Goal: Transaction & Acquisition: Purchase product/service

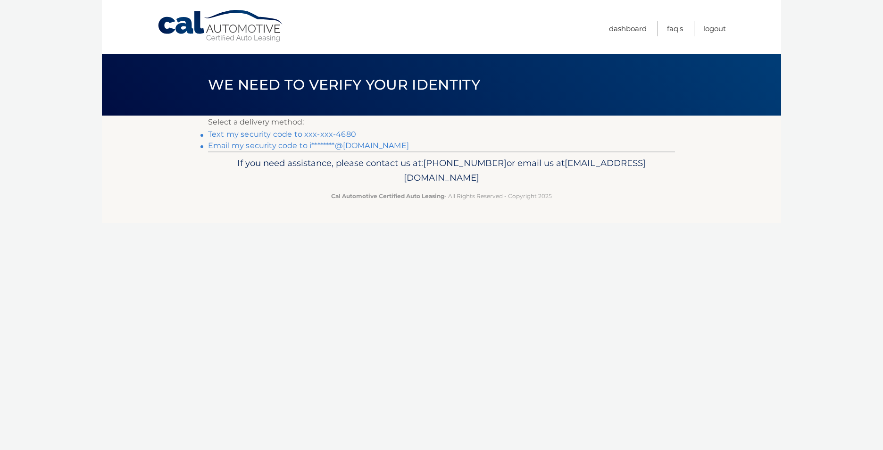
click at [280, 134] on link "Text my security code to xxx-xxx-4680" at bounding box center [282, 134] width 148 height 9
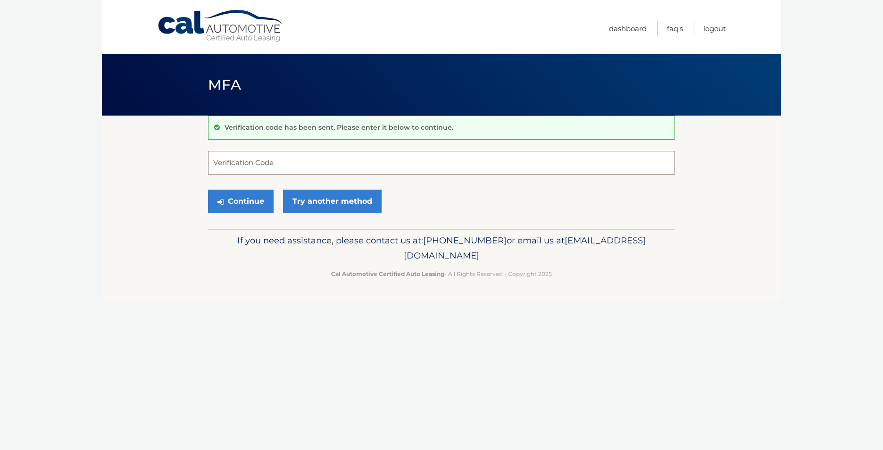
click at [232, 164] on input "Verification Code" at bounding box center [441, 163] width 467 height 24
type input "257524"
click at [256, 197] on button "Continue" at bounding box center [241, 202] width 66 height 24
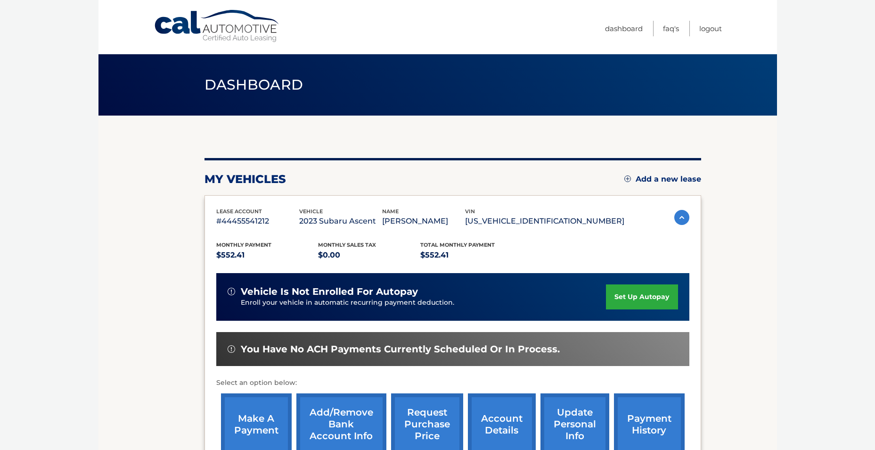
click at [273, 404] on link "make a payment" at bounding box center [256, 424] width 71 height 62
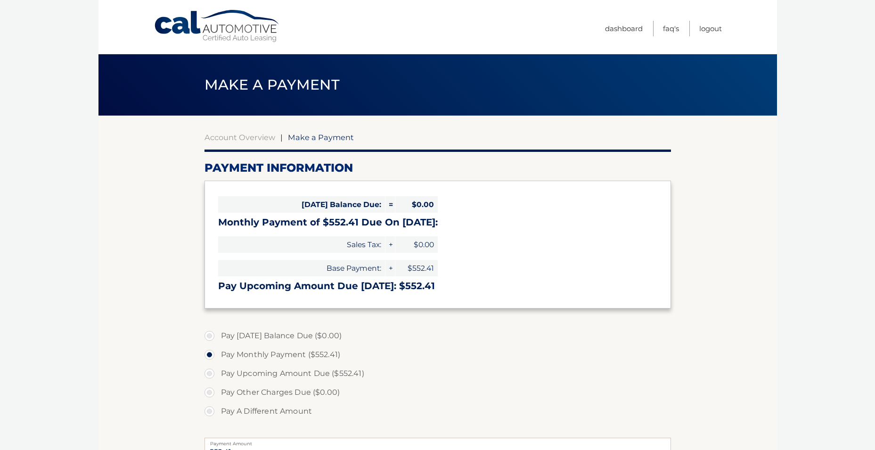
select select "NGZlMmQzNGYtZGQyMi00NTYxLWEyYWItM2Q4ZDEwMjM5MjIw"
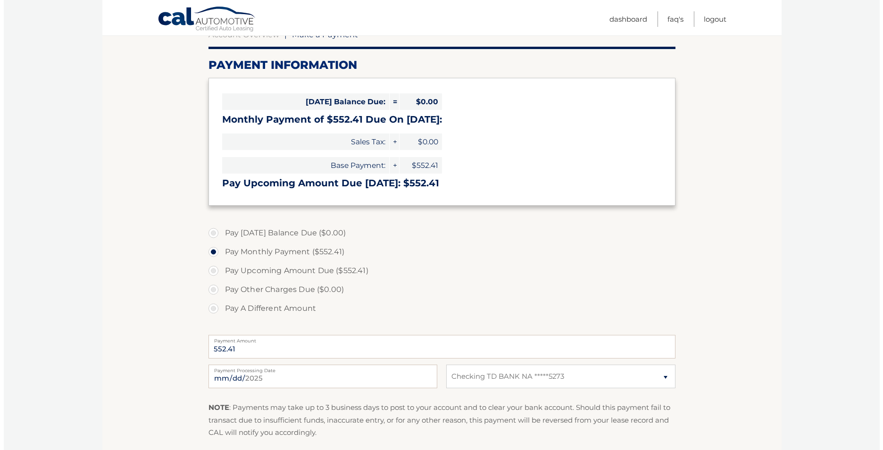
scroll to position [141, 0]
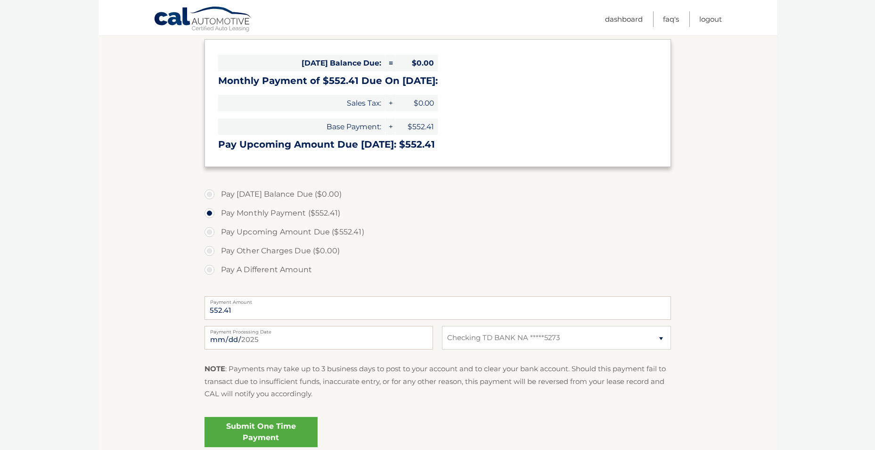
click at [252, 429] on link "Submit One Time Payment" at bounding box center [261, 432] width 113 height 30
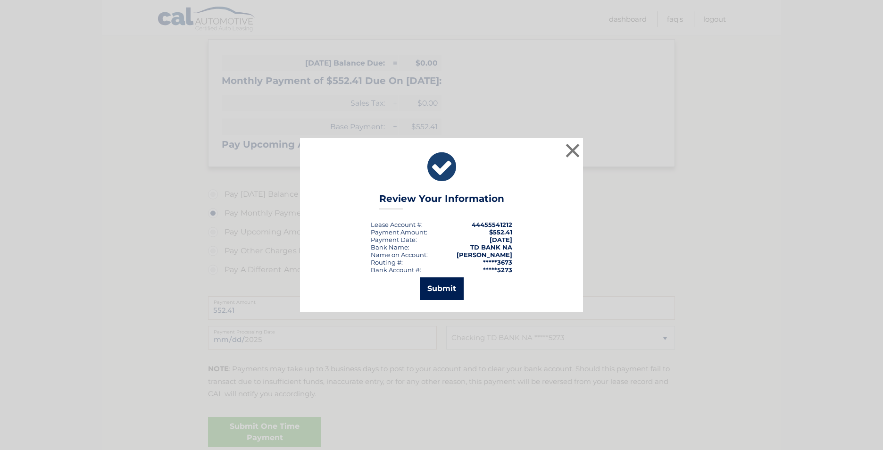
click at [450, 289] on button "Submit" at bounding box center [442, 288] width 44 height 23
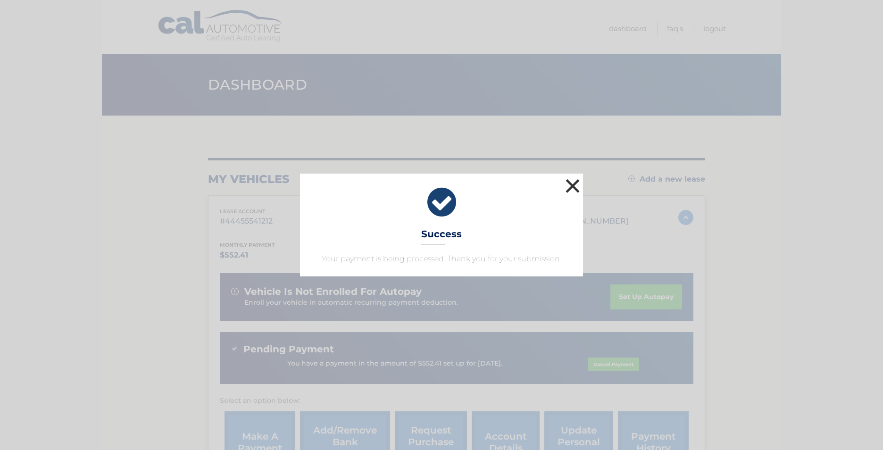
click at [575, 186] on button "×" at bounding box center [572, 185] width 19 height 19
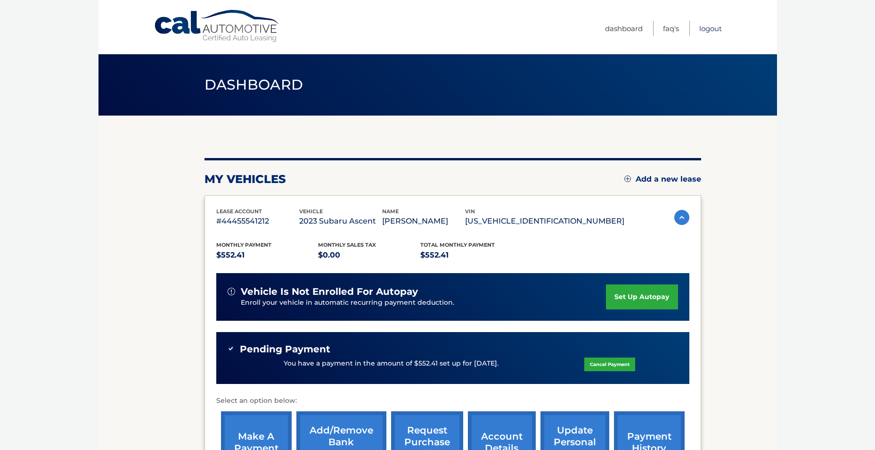
click at [710, 25] on link "Logout" at bounding box center [711, 29] width 23 height 16
